Goal: Task Accomplishment & Management: Complete application form

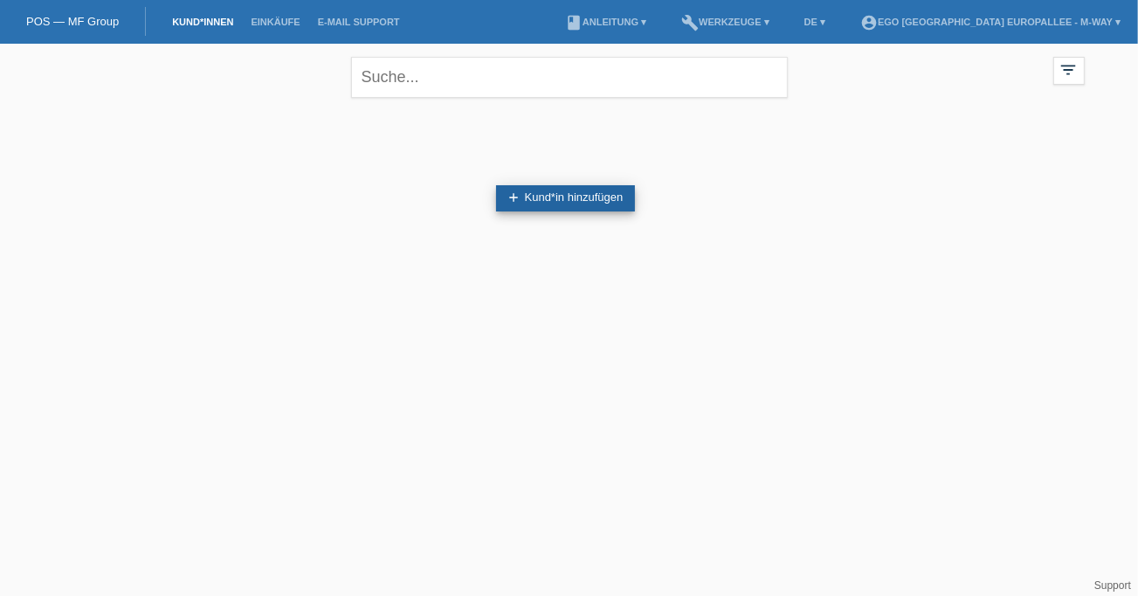
click at [588, 197] on link "add Kund*in hinzufügen" at bounding box center [566, 198] width 140 height 26
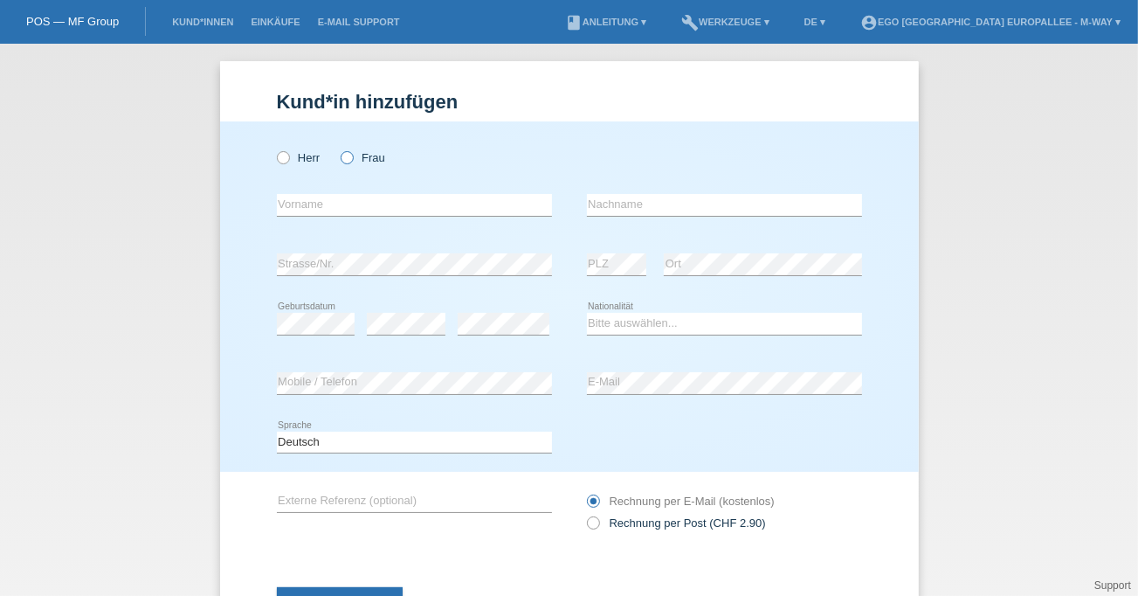
click at [338, 149] on icon at bounding box center [338, 149] width 0 height 0
click at [341, 155] on input "Frau" at bounding box center [346, 156] width 11 height 11
radio input "true"
click at [335, 214] on input "text" at bounding box center [414, 205] width 275 height 22
type input "[PERSON_NAME]"
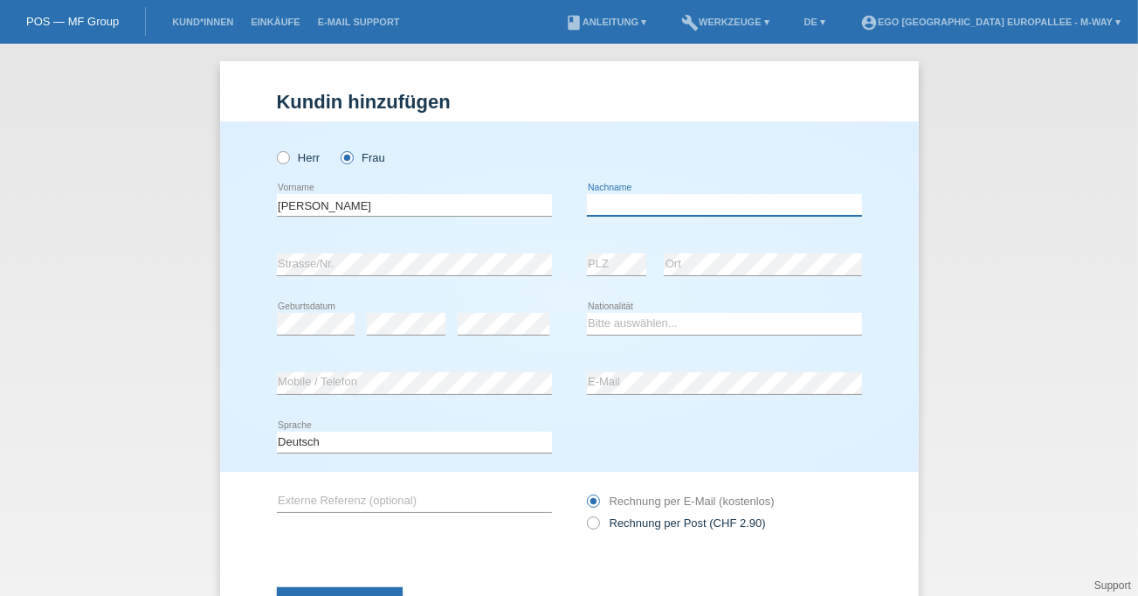
click at [626, 202] on input "text" at bounding box center [724, 205] width 275 height 22
type input "Aussel"
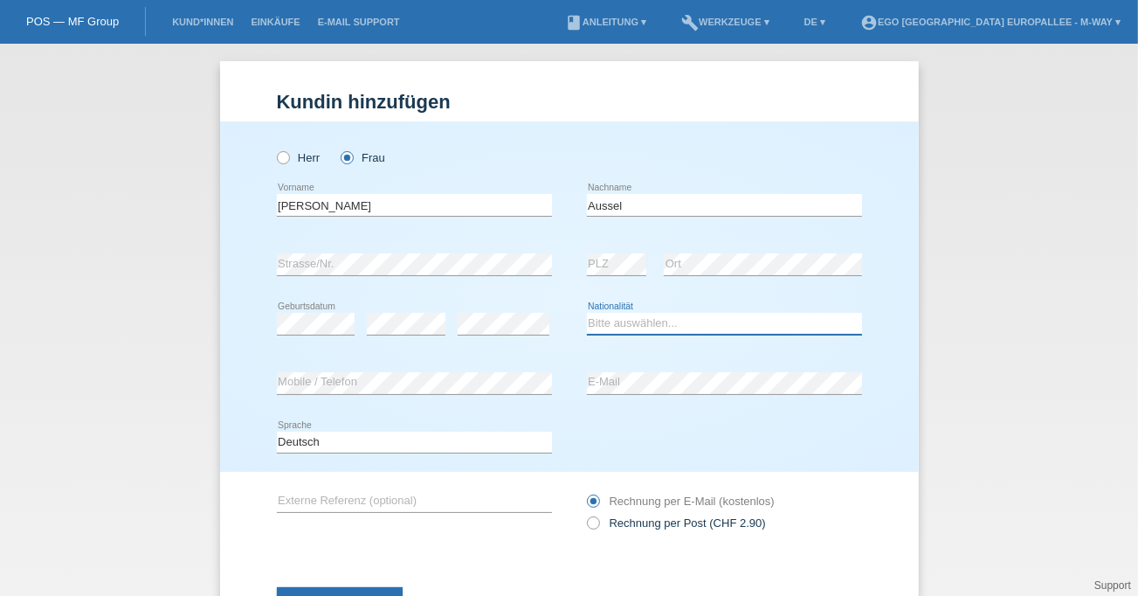
click at [695, 322] on select "Bitte auswählen... [GEOGRAPHIC_DATA] [GEOGRAPHIC_DATA] [GEOGRAPHIC_DATA] [GEOGR…" at bounding box center [724, 323] width 275 height 21
click at [256, 329] on div "Herr Frau [GEOGRAPHIC_DATA] error Vorname C" at bounding box center [569, 296] width 699 height 350
